Goal: Information Seeking & Learning: Understand process/instructions

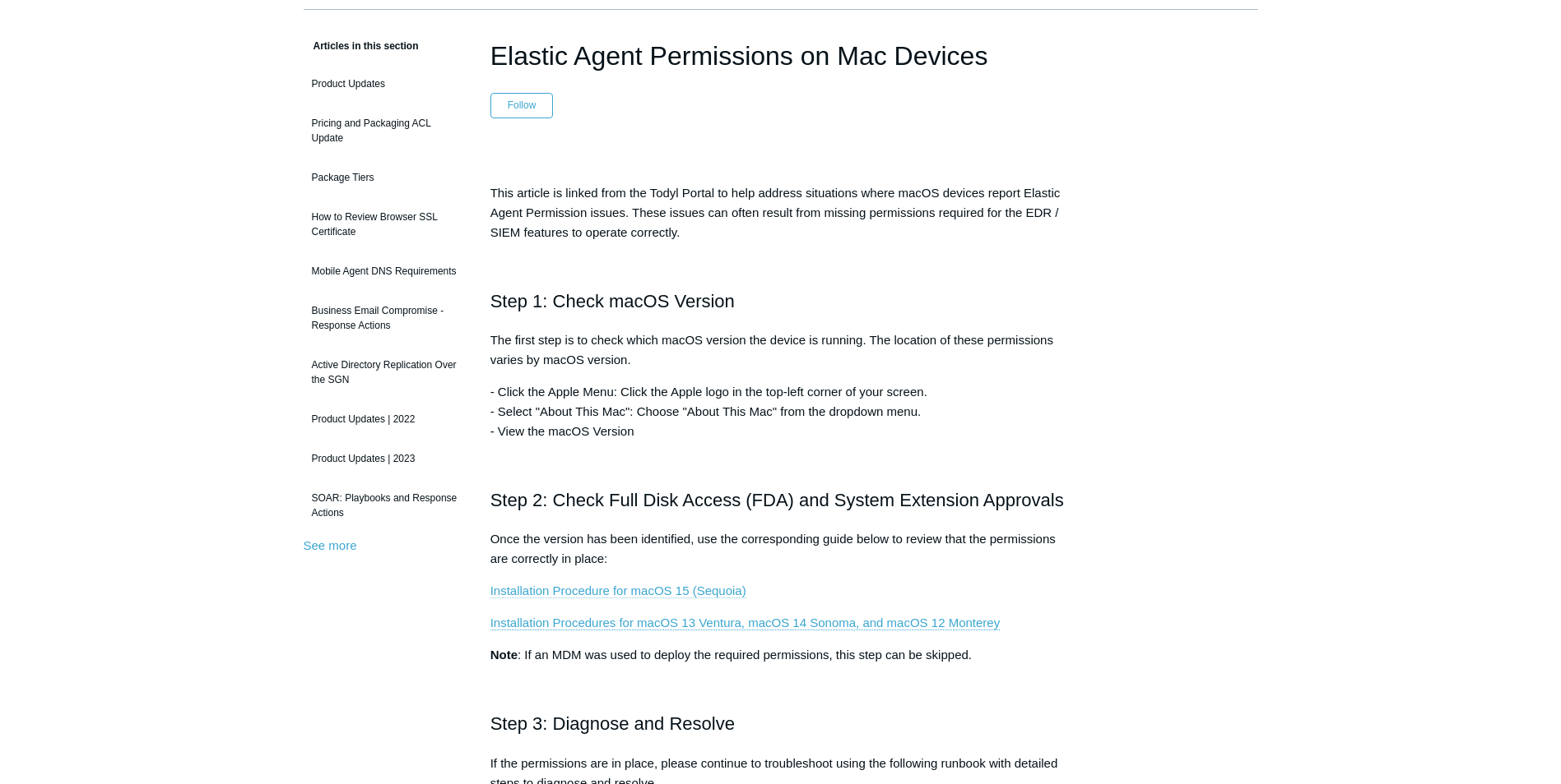
scroll to position [329, 0]
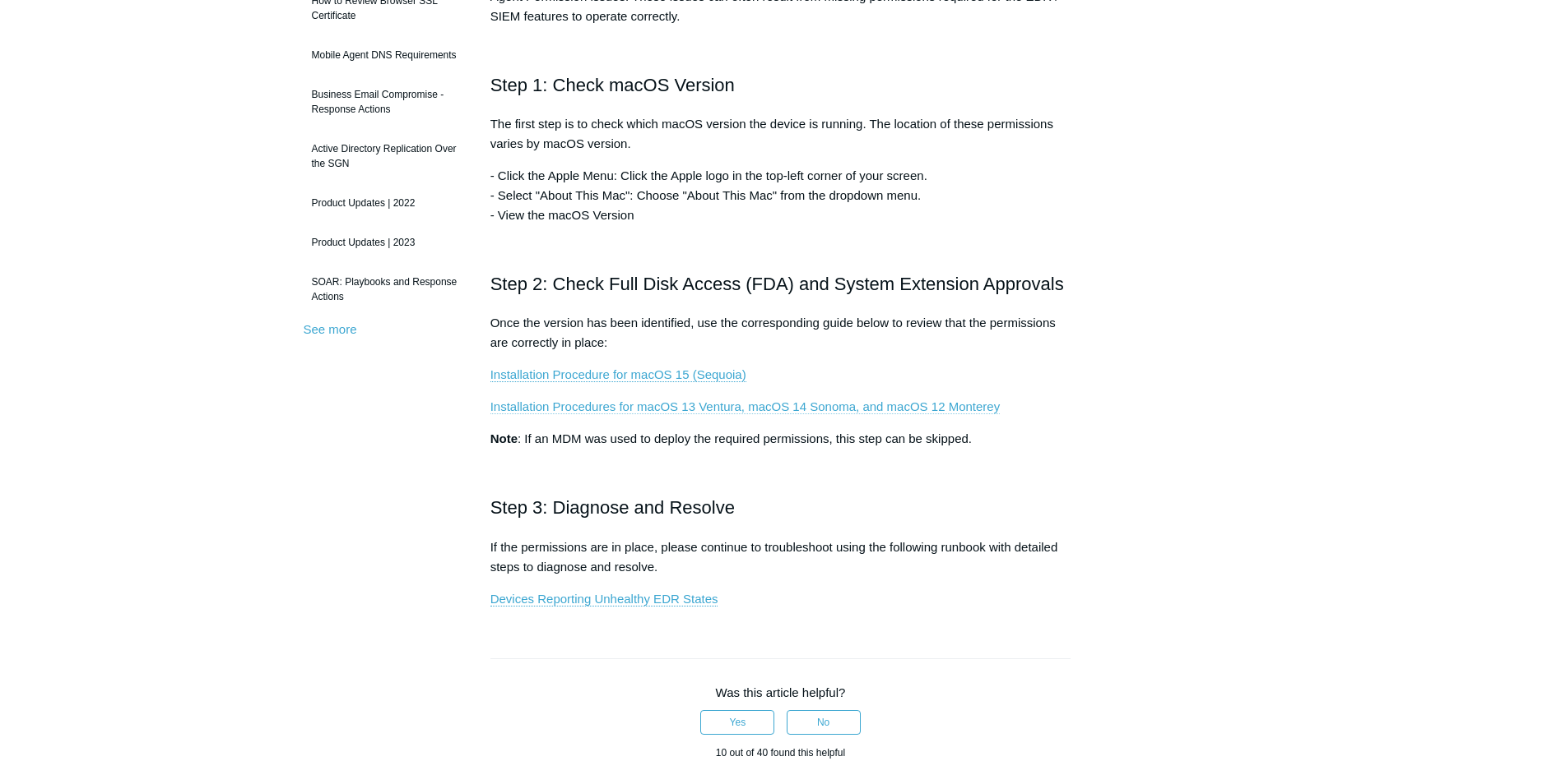
click at [858, 406] on link "Installation Procedures for macOS 13 Ventura, macOS 14 Sonoma, and macOS 12 Mon…" at bounding box center [745, 407] width 509 height 15
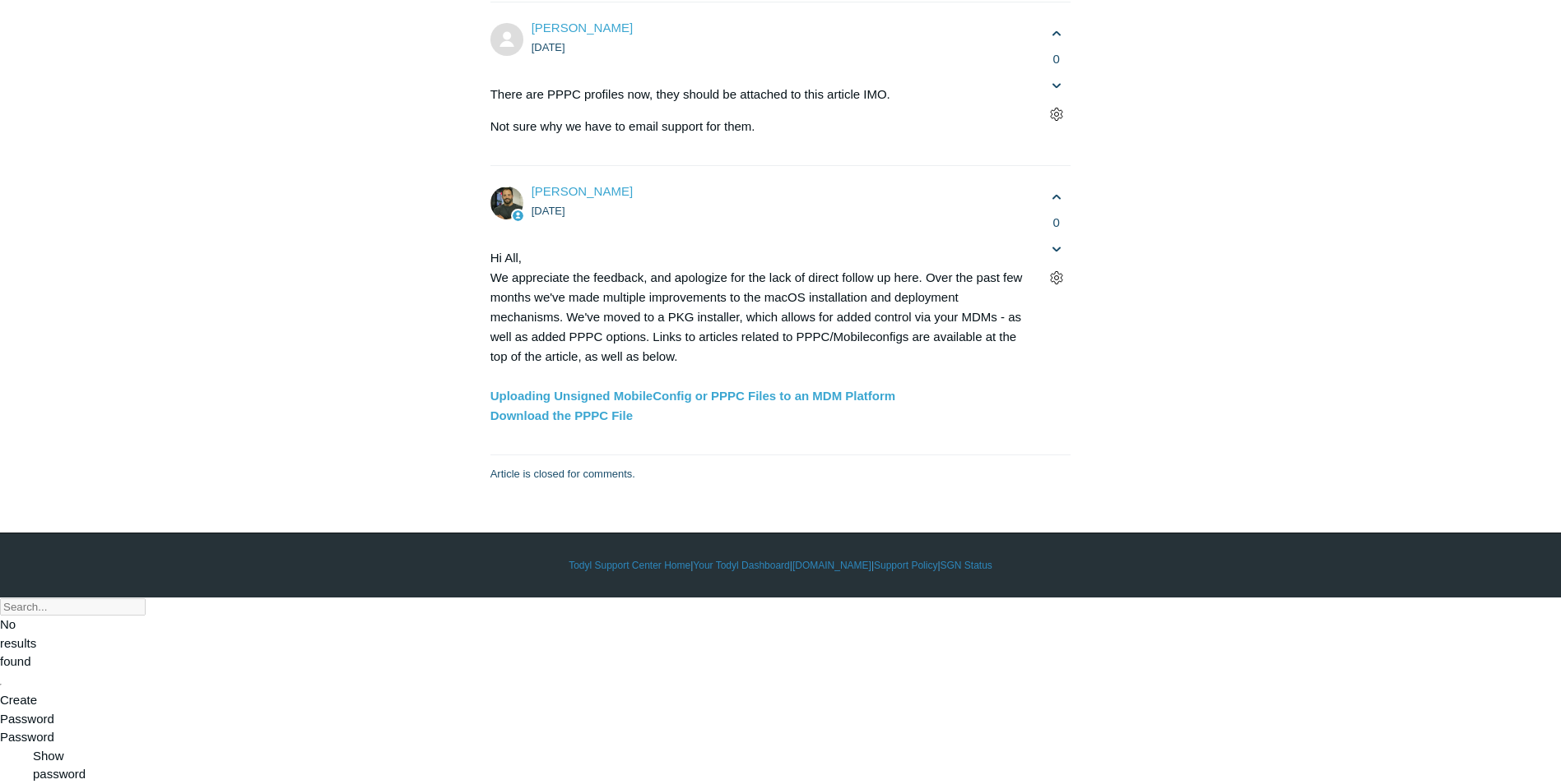
scroll to position [4605, 0]
drag, startPoint x: 543, startPoint y: 485, endPoint x: 953, endPoint y: 490, distance: 410.0
copy code "sudo /Library/Elastic/Endpoint/elastic-endpoint test install"
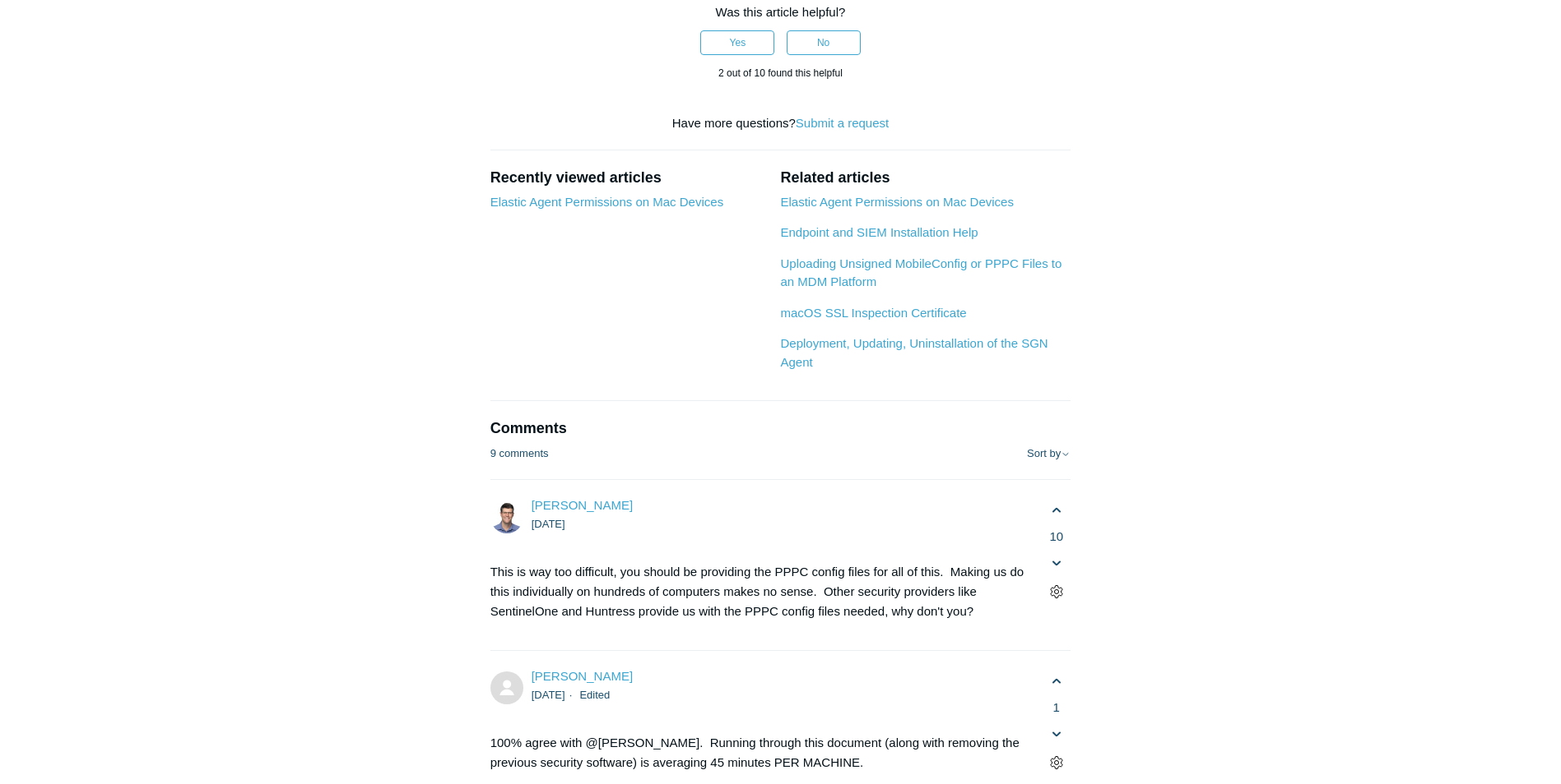
scroll to position [3124, 0]
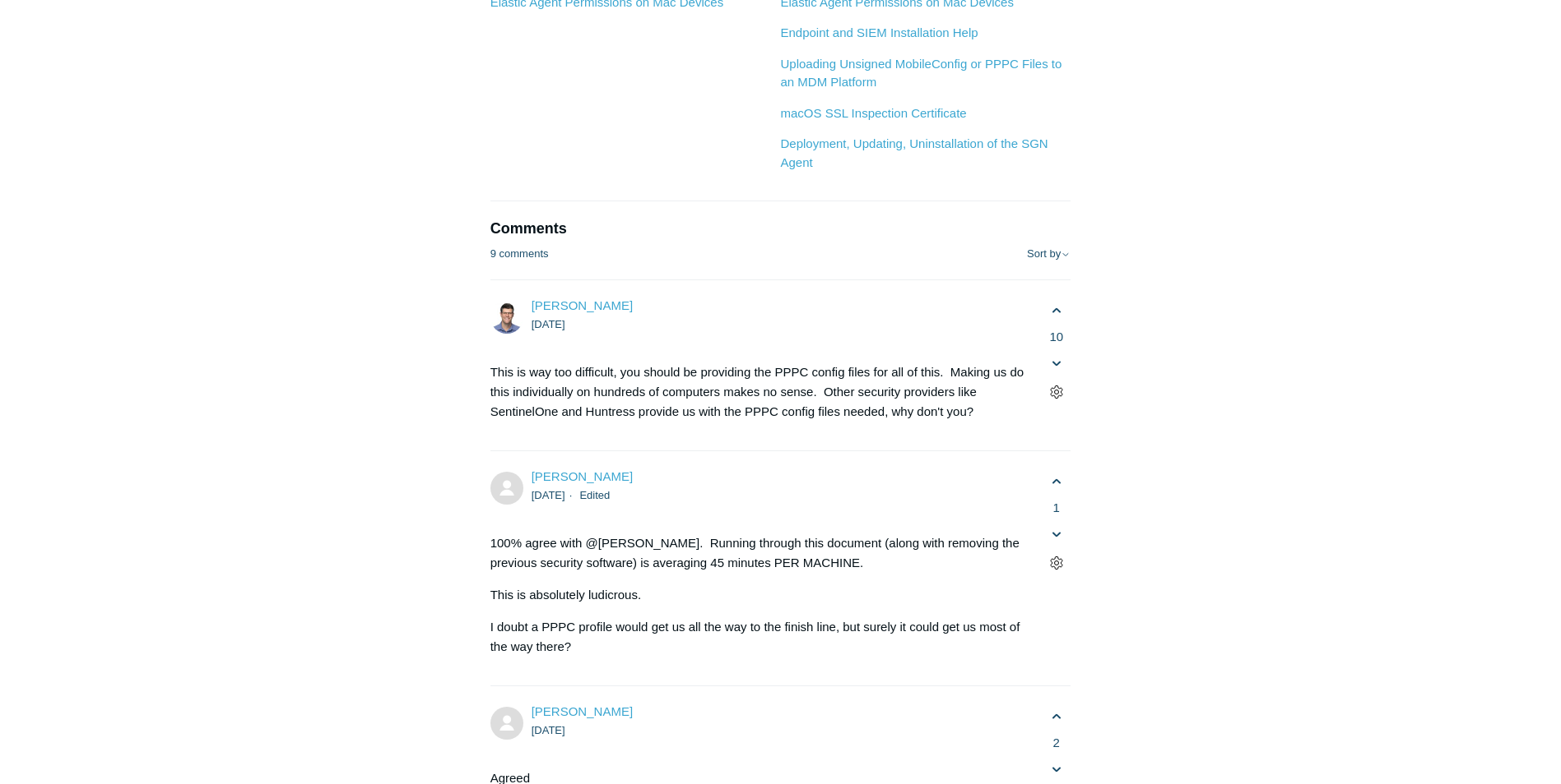
drag, startPoint x: 694, startPoint y: 301, endPoint x: 753, endPoint y: 301, distance: 59.0
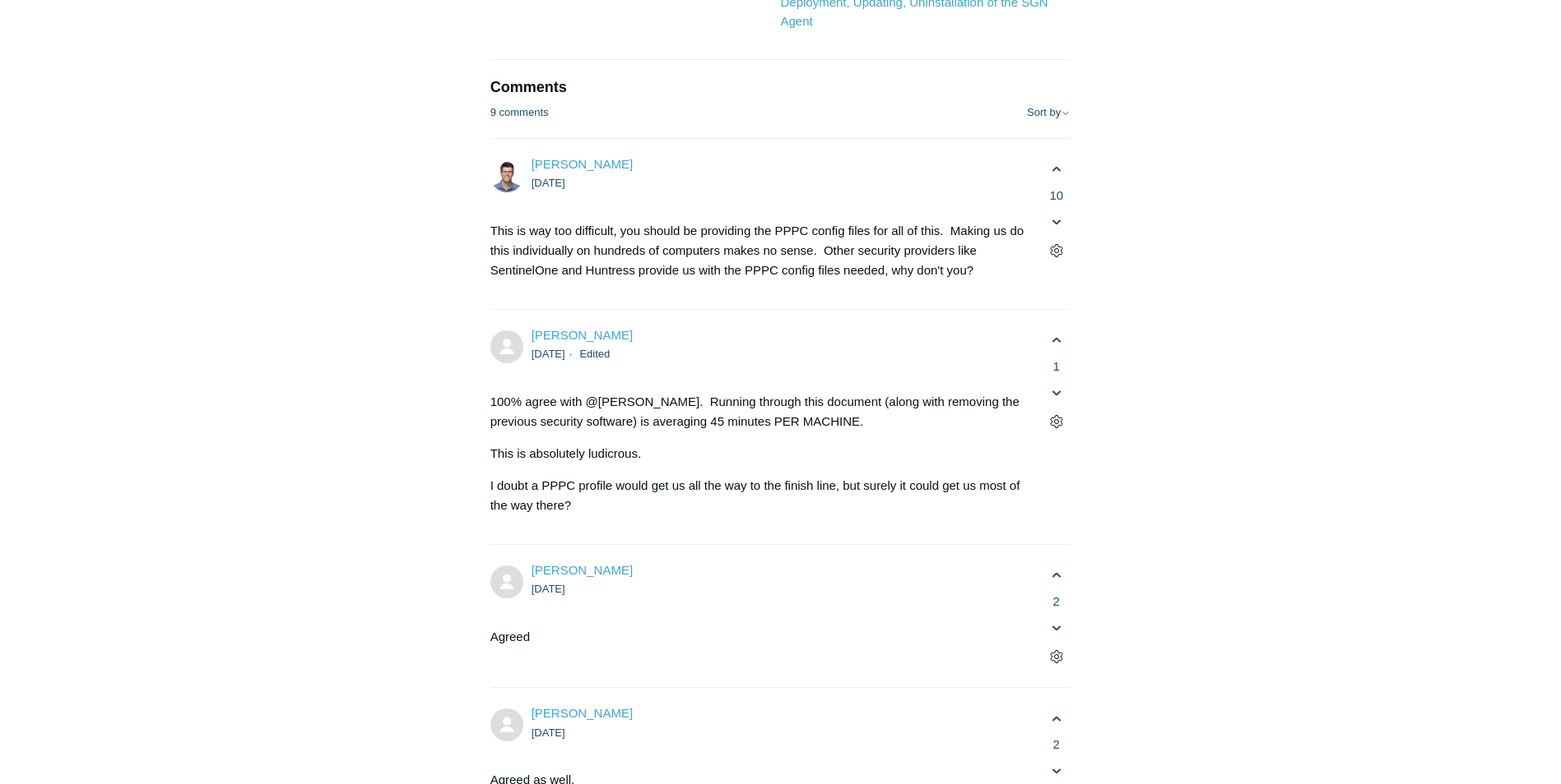
scroll to position [3289, 0]
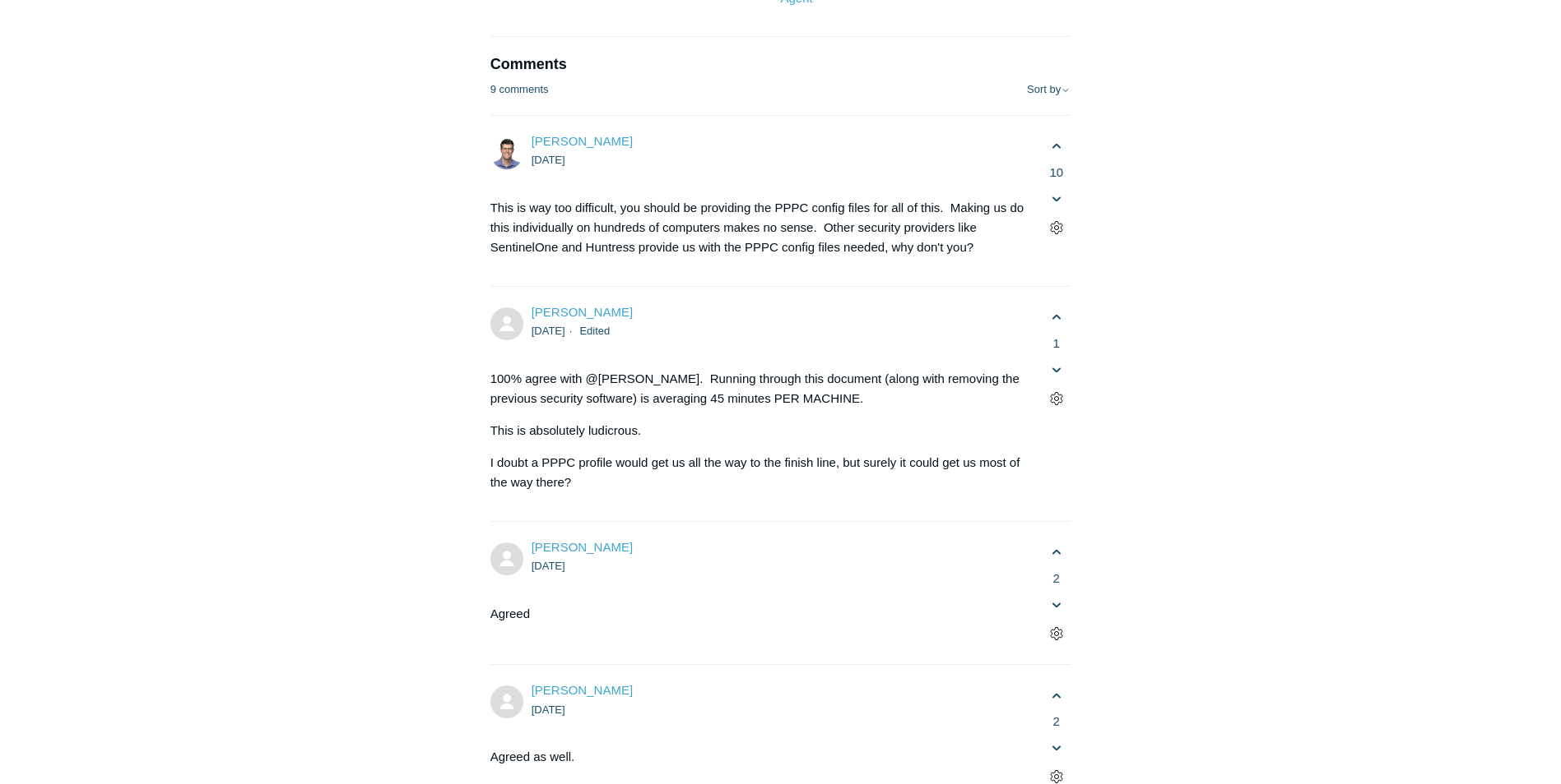
drag, startPoint x: 671, startPoint y: 331, endPoint x: 965, endPoint y: 335, distance: 294.0
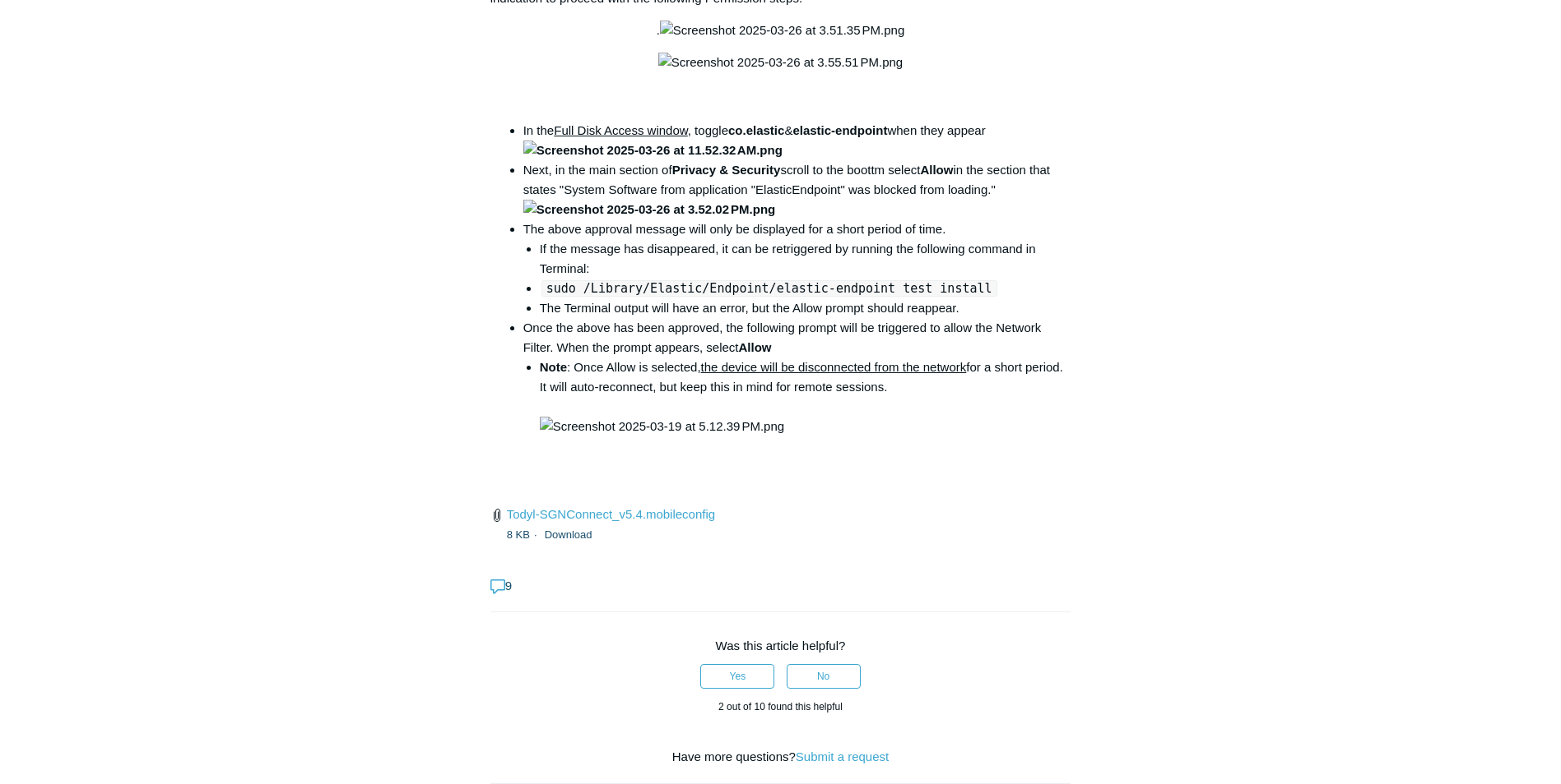
scroll to position [2385, 0]
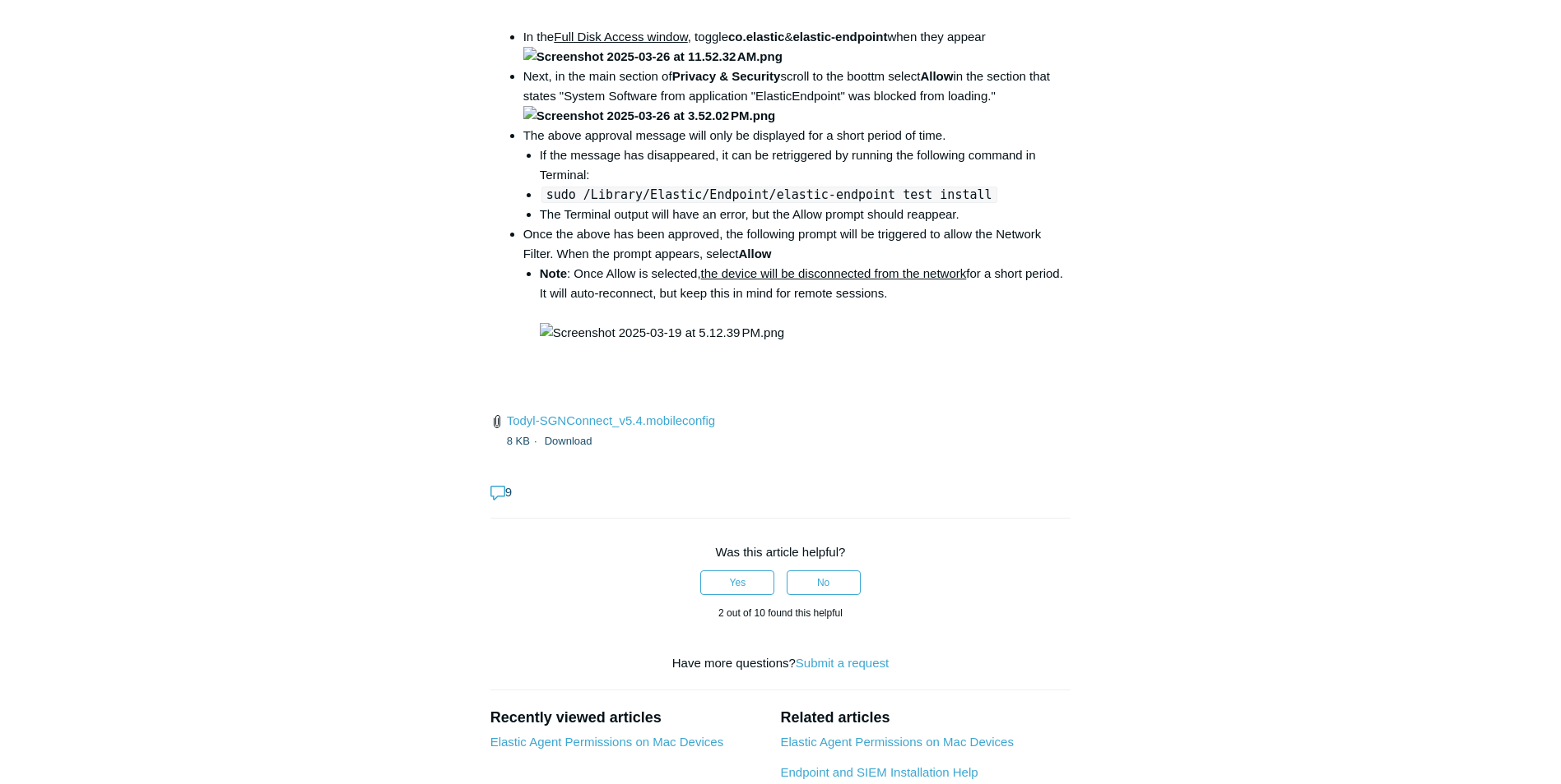
drag, startPoint x: 721, startPoint y: 354, endPoint x: 985, endPoint y: 351, distance: 264.0
copy code "open /Library/PrivilegedHelperTools/"
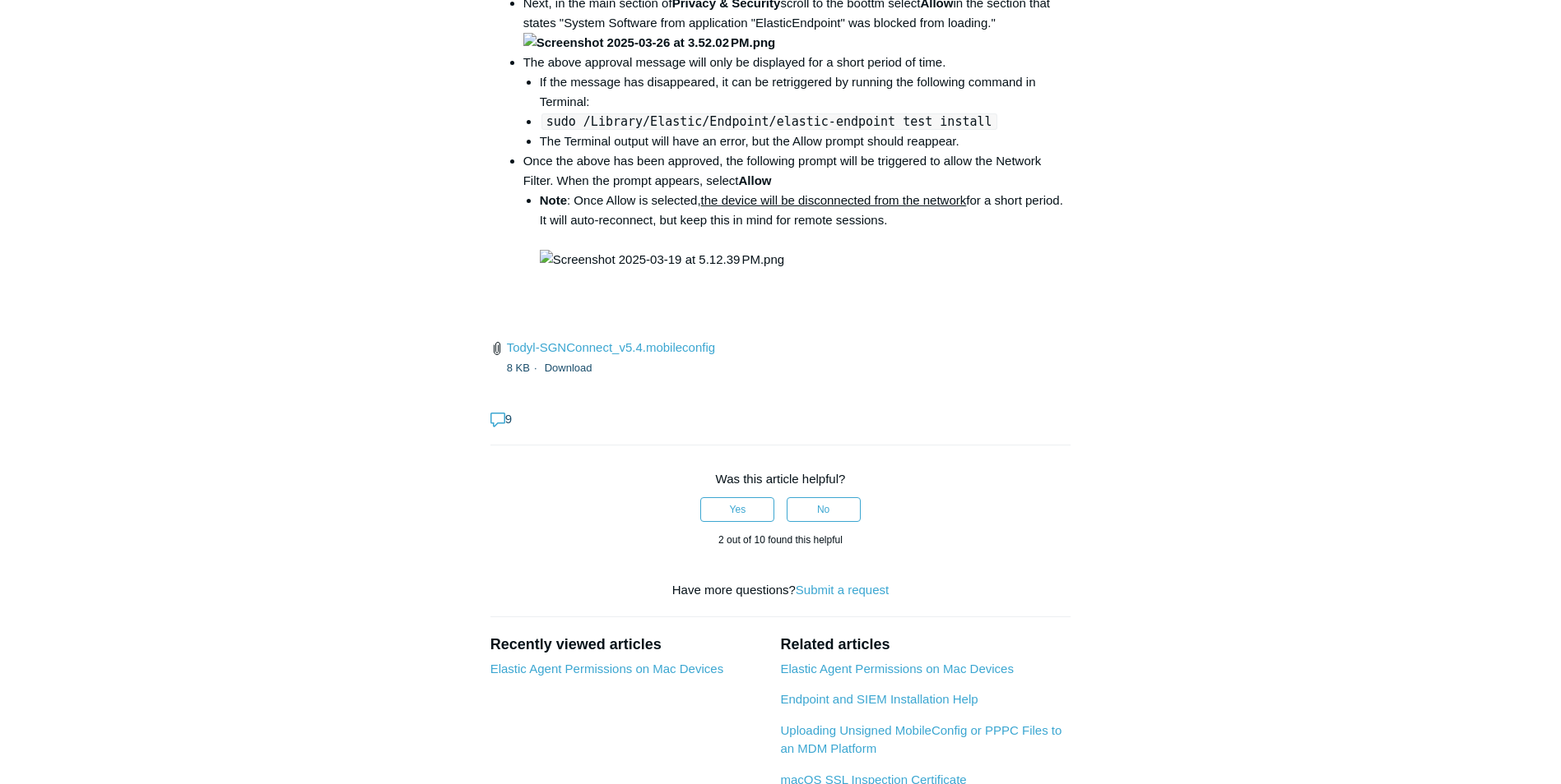
scroll to position [2302, 0]
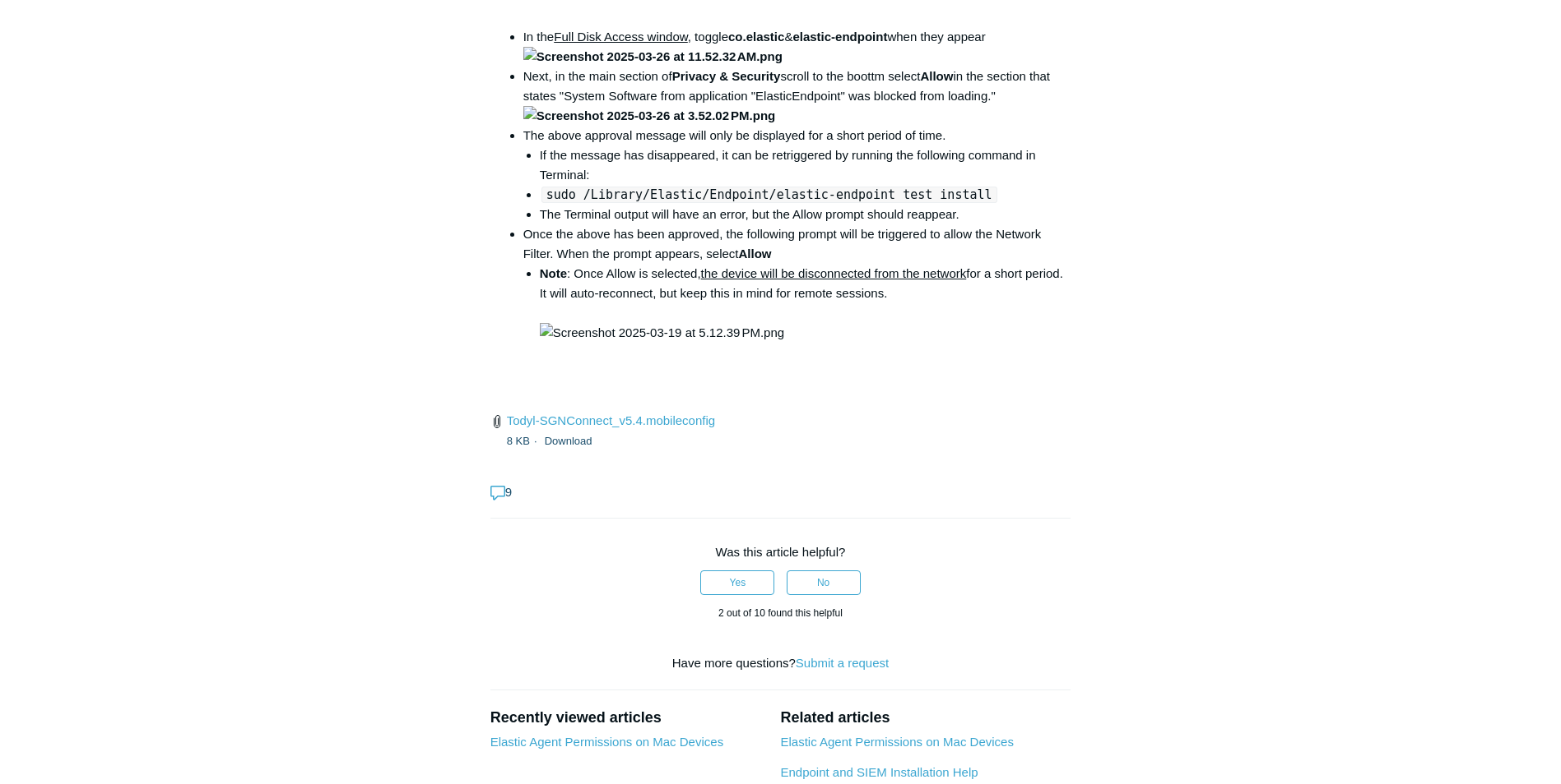
drag, startPoint x: 540, startPoint y: 671, endPoint x: 796, endPoint y: 671, distance: 256.0
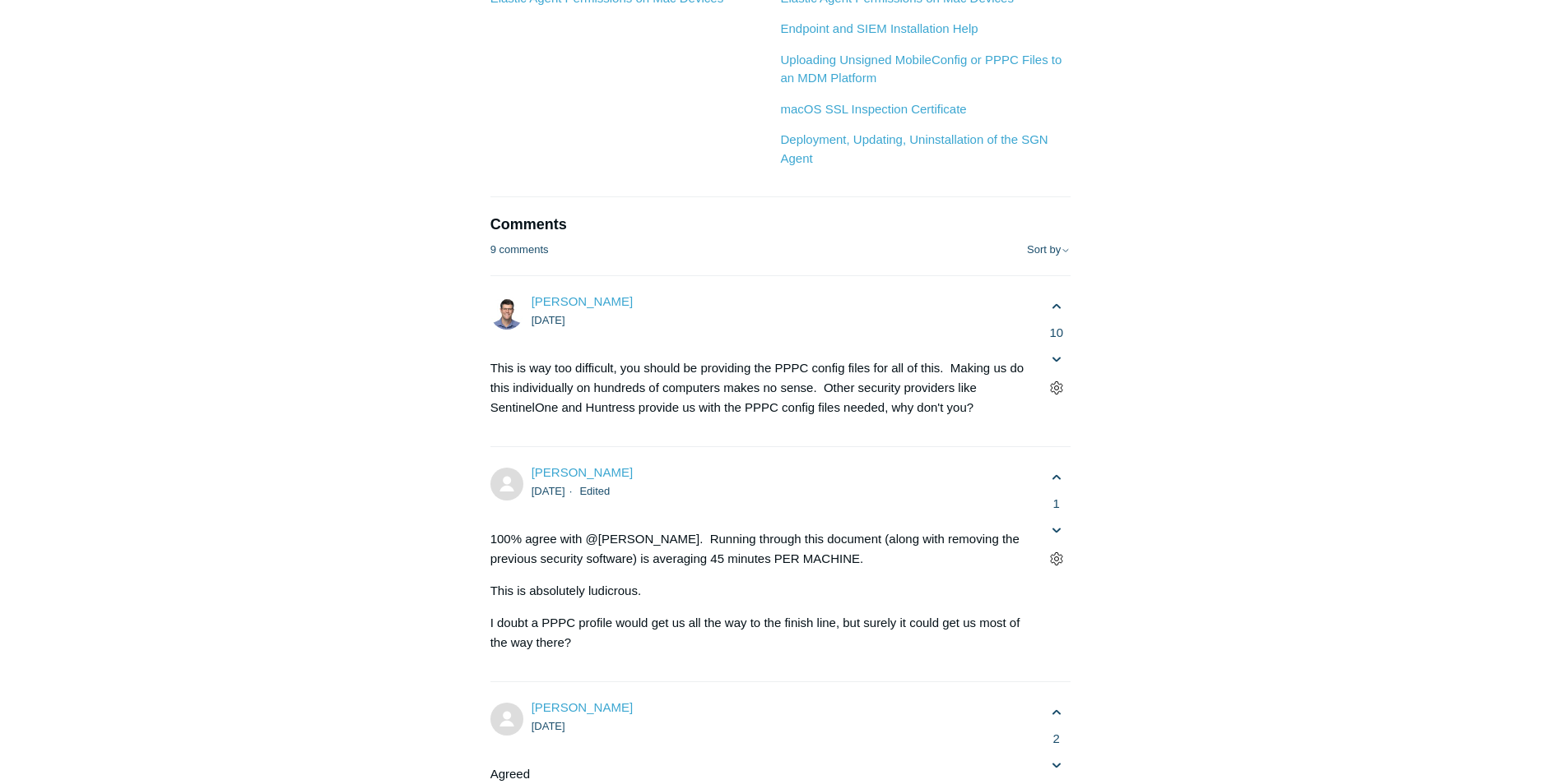
scroll to position [3289, 0]
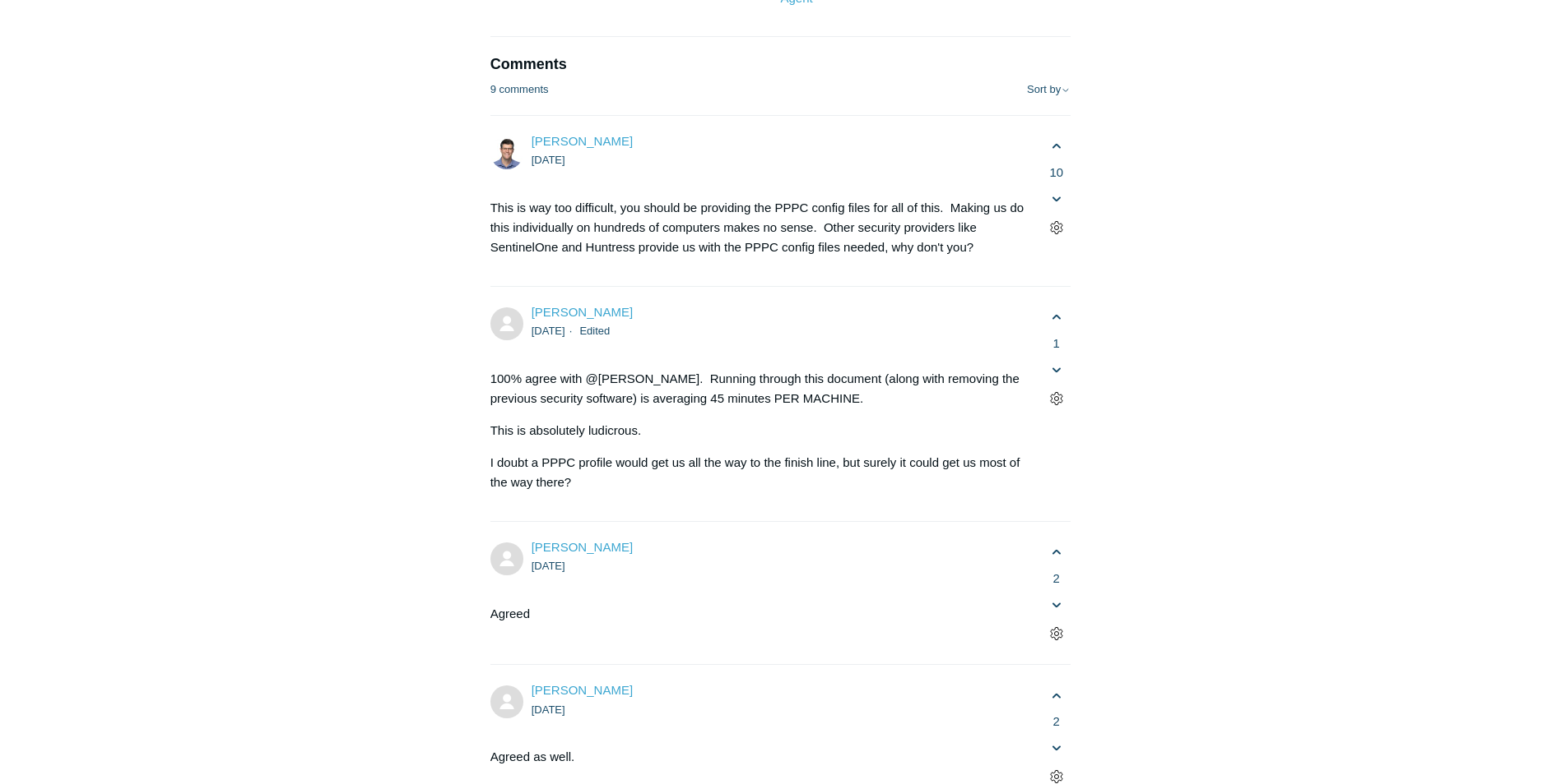
drag, startPoint x: 542, startPoint y: 252, endPoint x: 863, endPoint y: 248, distance: 321.0
drag, startPoint x: 548, startPoint y: 356, endPoint x: 779, endPoint y: 354, distance: 231.0
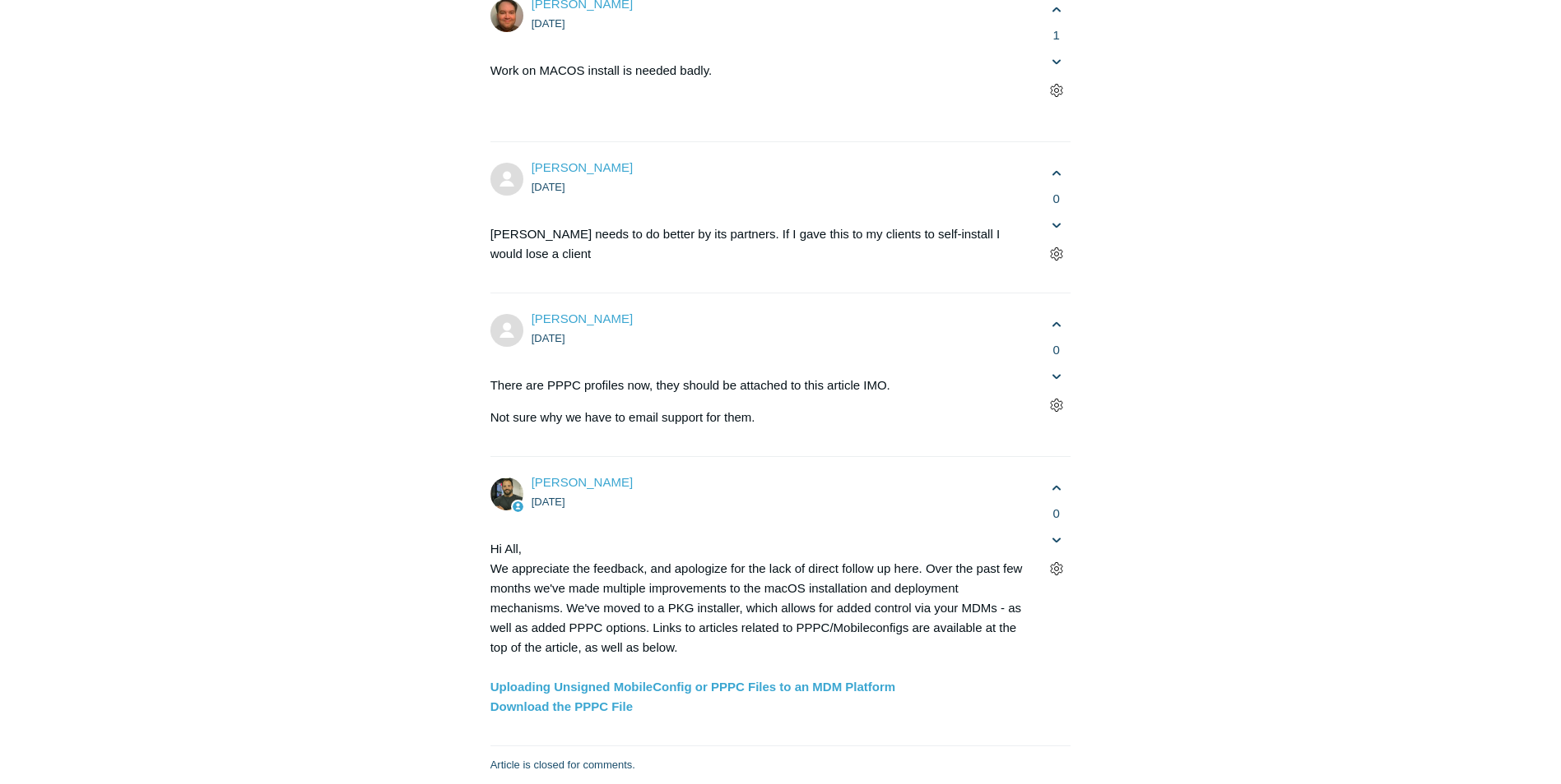
scroll to position [4440, 0]
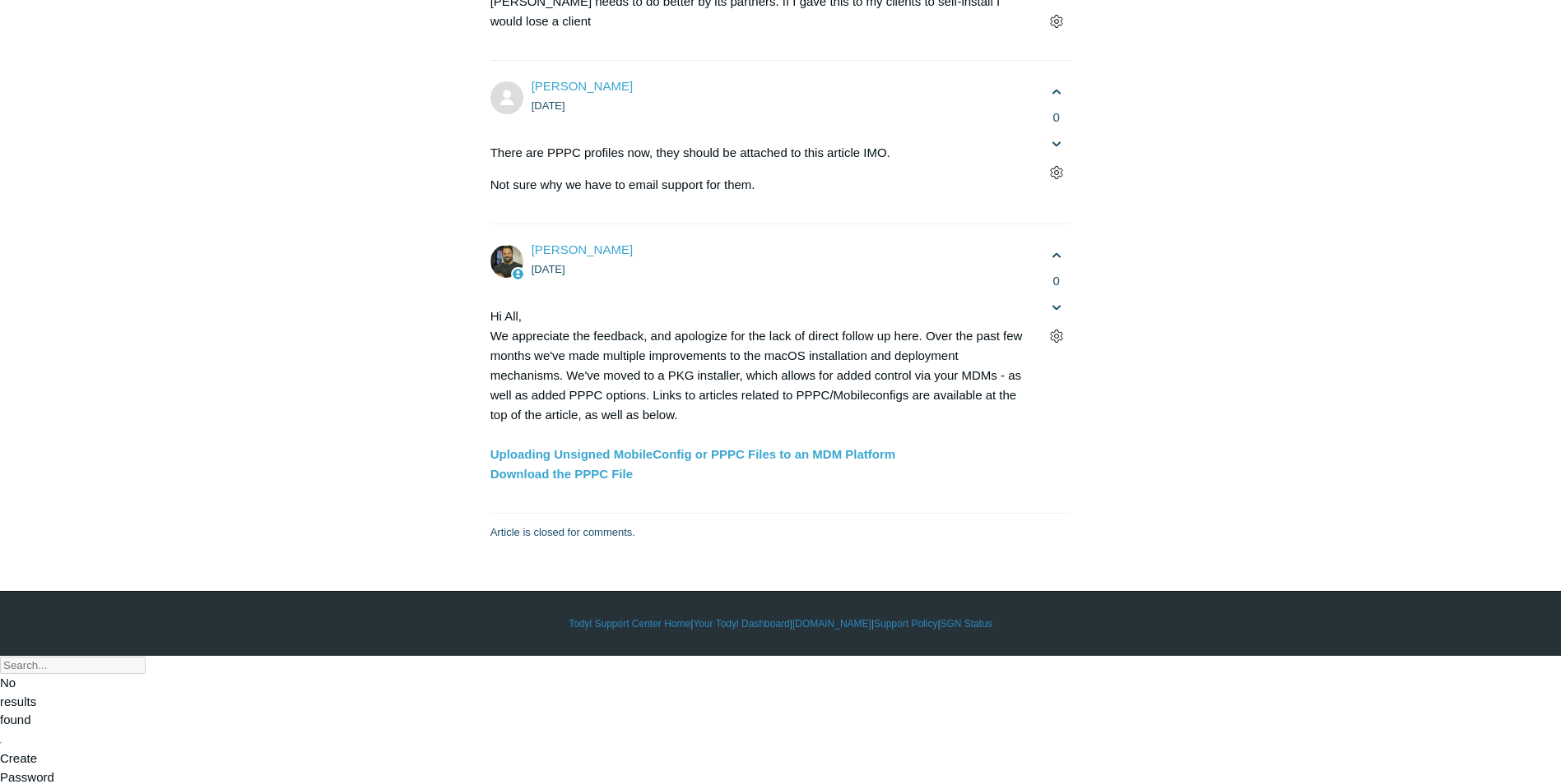
scroll to position [4522, 0]
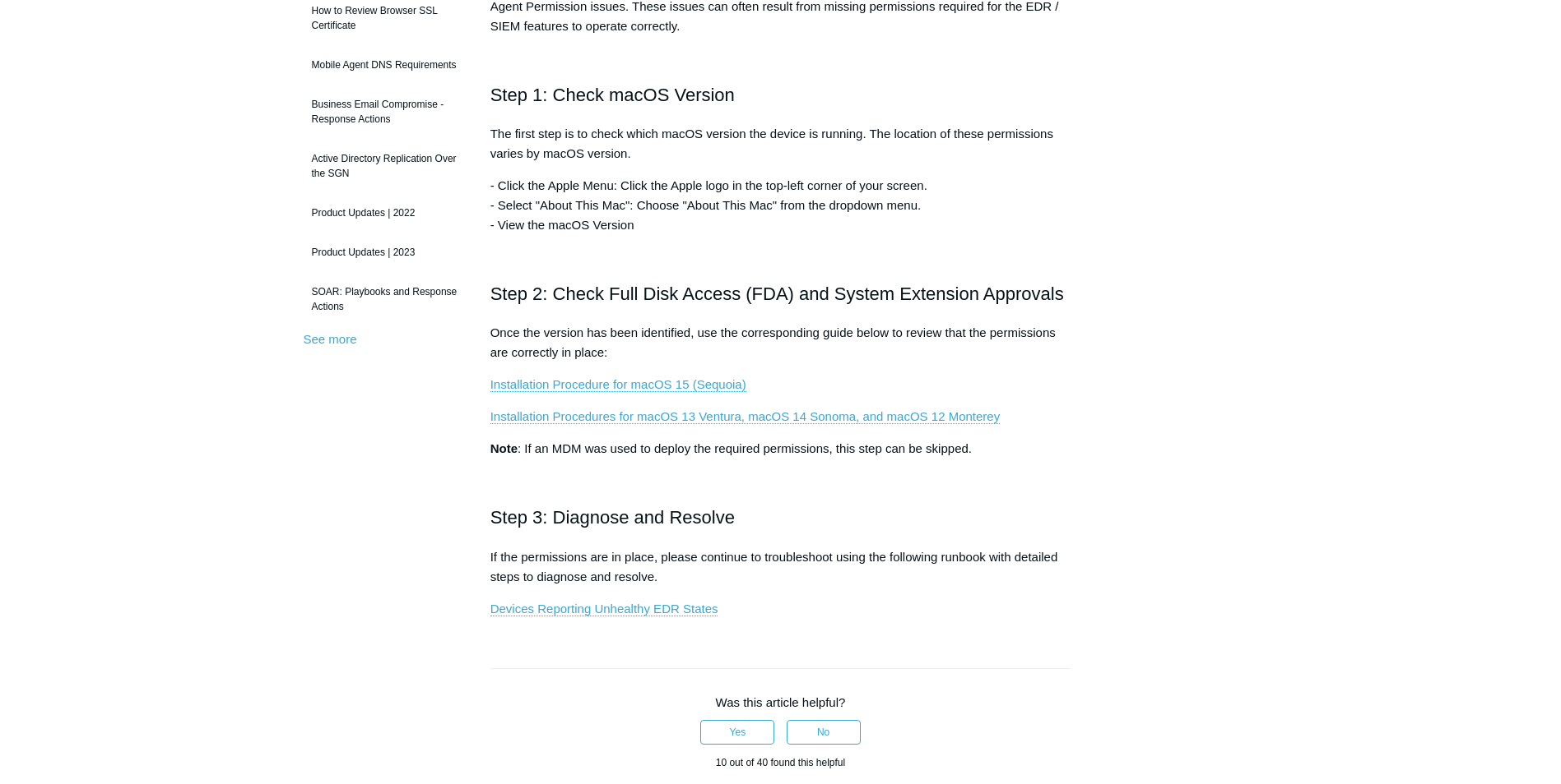
scroll to position [319, 0]
